Goal: Task Accomplishment & Management: Use online tool/utility

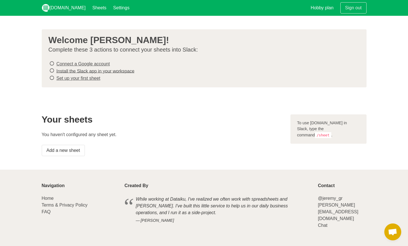
click at [104, 64] on link "Connect a Google account" at bounding box center [82, 64] width 53 height 5
click at [120, 70] on link "Install the Slack app in your workspace" at bounding box center [95, 71] width 78 height 5
click at [92, 78] on link "Set up your first sheet" at bounding box center [78, 78] width 44 height 5
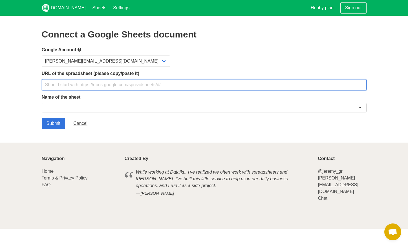
click at [108, 83] on input "text" at bounding box center [204, 84] width 325 height 11
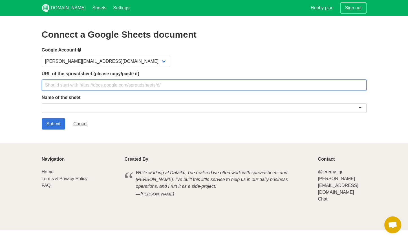
paste input "https://docs.google.com/spreadsheets/d/1swDOoW51XaZQYvxH5wKmiVGh3Uk7fU-8joBYaE_…"
type input "https://docs.google.com/spreadsheets/d/1swDOoW51XaZQYvxH5wKmiVGh3Uk7fU-8joBYaE_…"
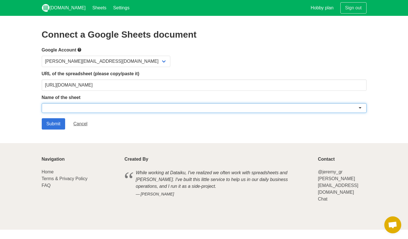
click at [125, 106] on div at bounding box center [204, 108] width 325 height 10
paste input "Sara Activities Tracker"
type input "Sara Activities Tracker"
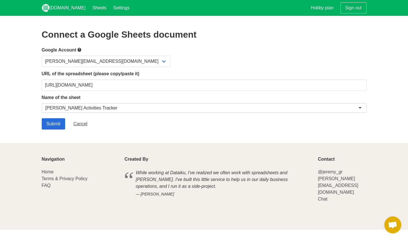
click at [58, 123] on input "Submit" at bounding box center [54, 123] width 24 height 11
